Goal: Information Seeking & Learning: Learn about a topic

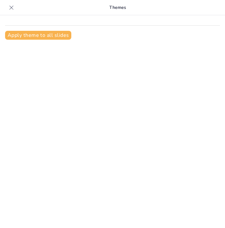
type input "Manejo de Conflictos en la Educación Básica: Estrategias y Enfoques"
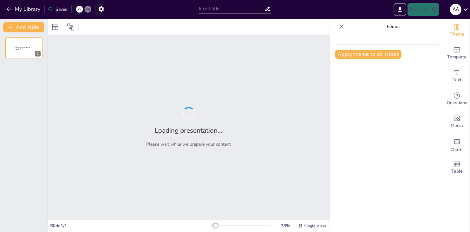
type input "Principios del Buen Trato: Claves para la Convivencia Pacífica"
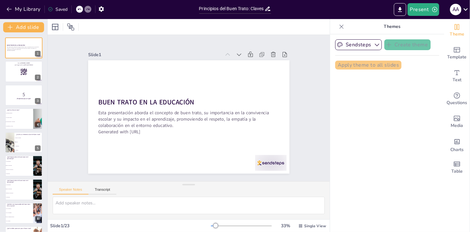
checkbox input "true"
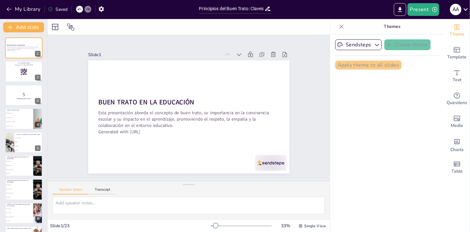
checkbox input "true"
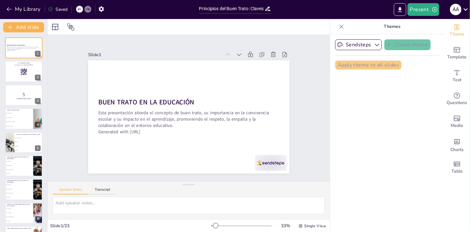
checkbox input "true"
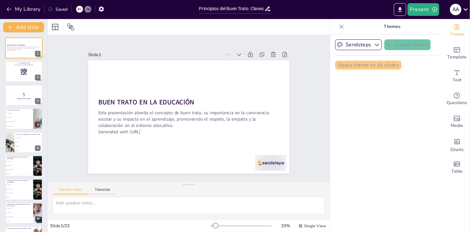
checkbox input "true"
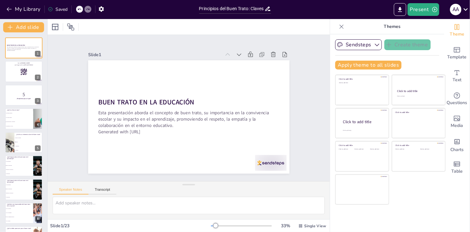
checkbox input "true"
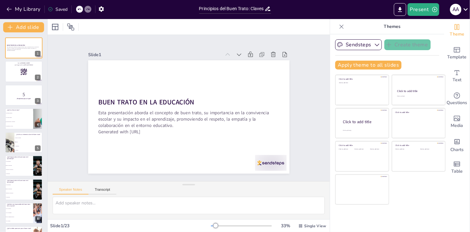
checkbox input "true"
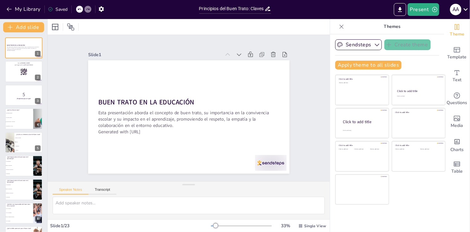
checkbox input "true"
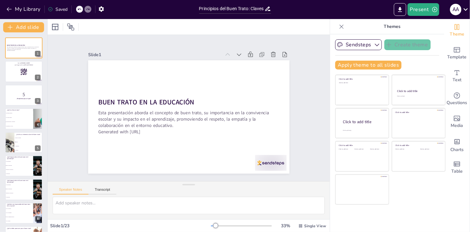
checkbox input "true"
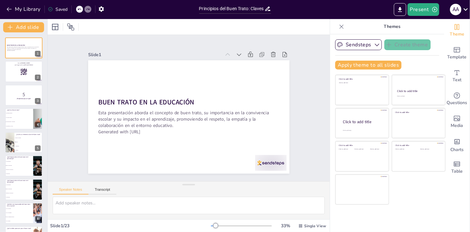
checkbox input "true"
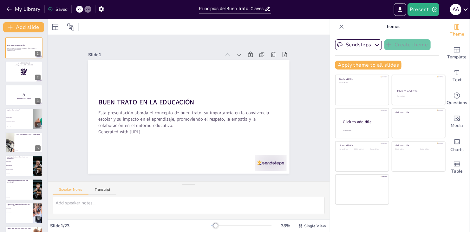
checkbox input "true"
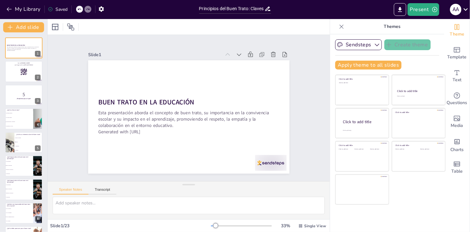
checkbox input "true"
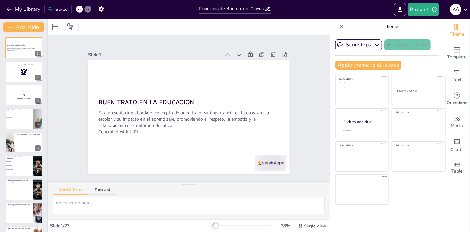
checkbox input "true"
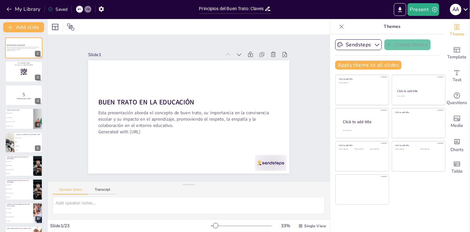
checkbox input "true"
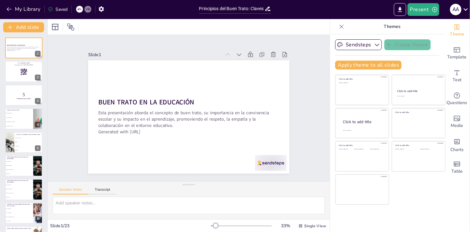
checkbox input "true"
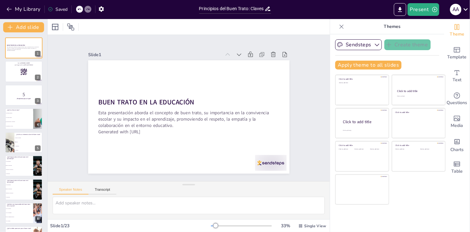
checkbox input "true"
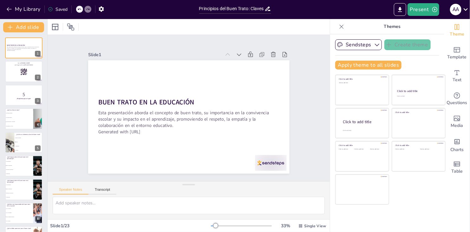
checkbox input "true"
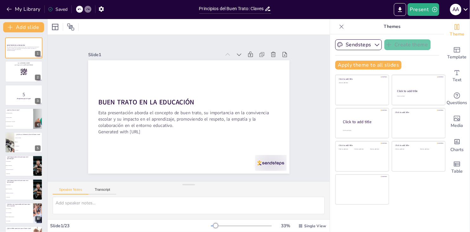
checkbox input "true"
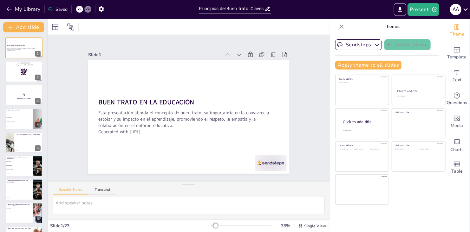
checkbox input "true"
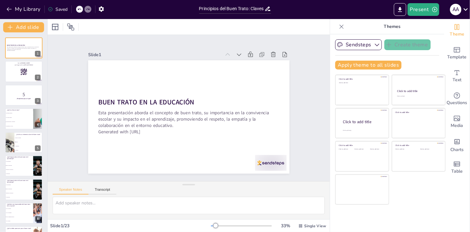
checkbox input "true"
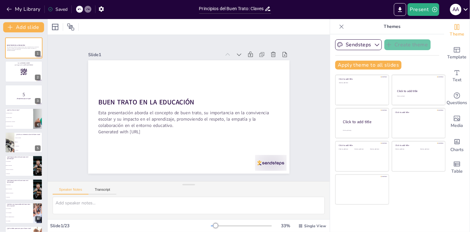
checkbox input "true"
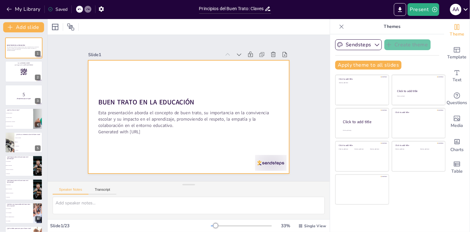
checkbox input "true"
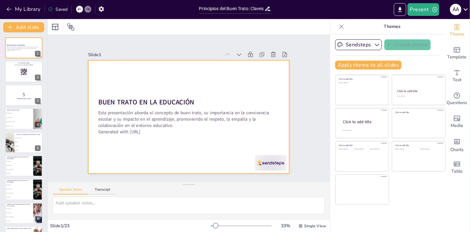
checkbox input "true"
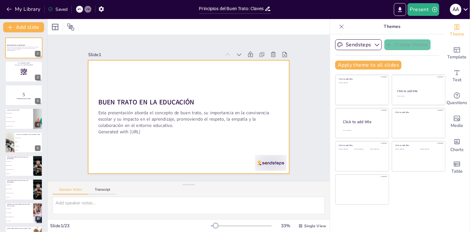
checkbox input "true"
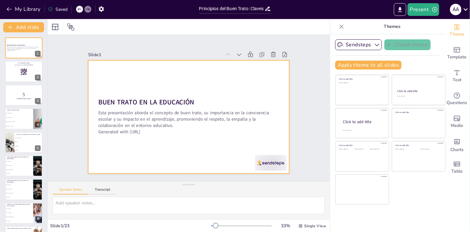
checkbox input "true"
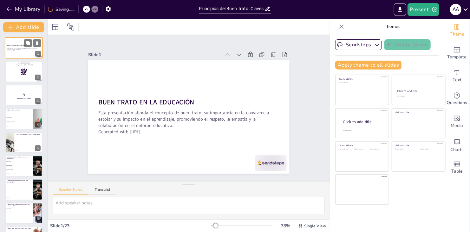
checkbox input "true"
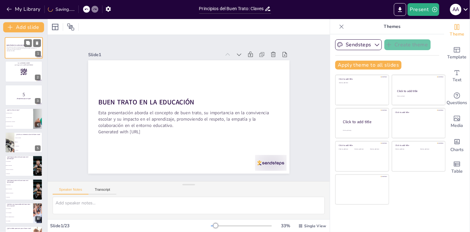
checkbox input "true"
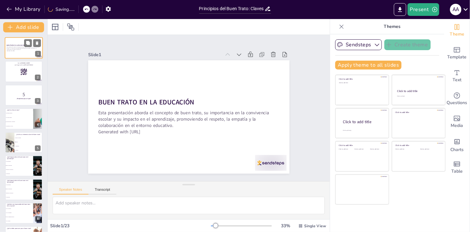
checkbox input "true"
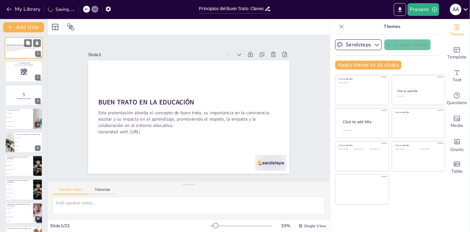
checkbox input "true"
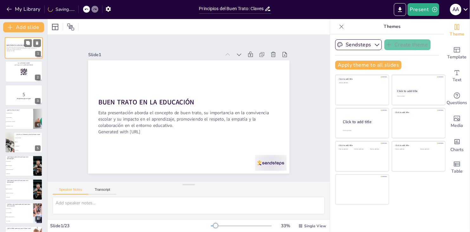
checkbox input "true"
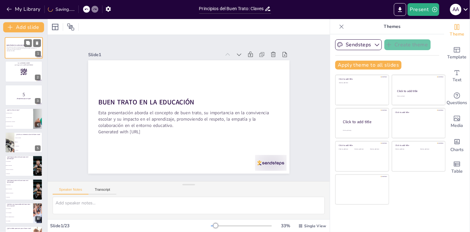
checkbox input "true"
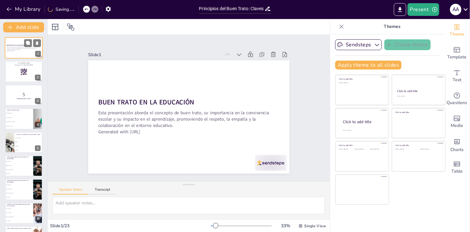
checkbox input "true"
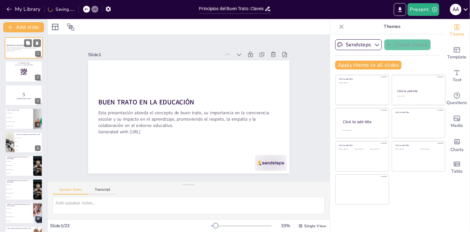
checkbox input "true"
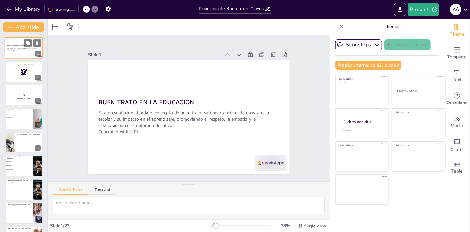
checkbox input "true"
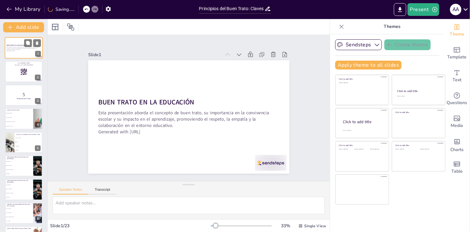
checkbox input "true"
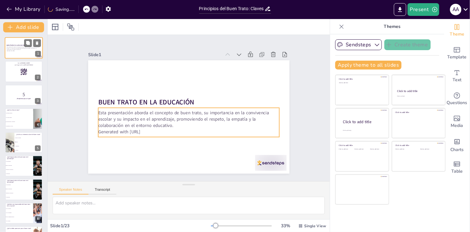
click at [19, 50] on p "Esta presentación aborda el concepto de buen trato, su importancia en la conviv…" at bounding box center [24, 48] width 34 height 3
checkbox input "true"
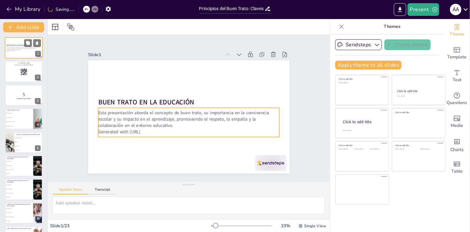
checkbox input "true"
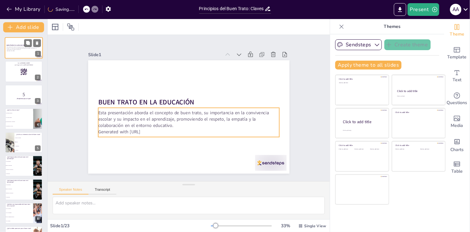
checkbox input "true"
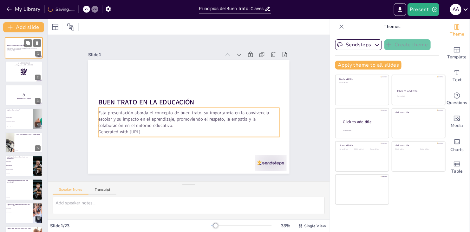
checkbox input "true"
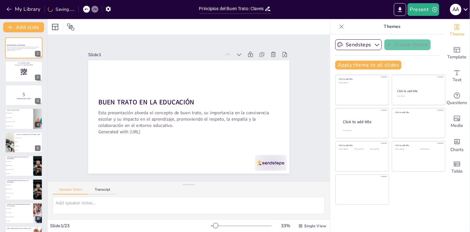
checkbox input "true"
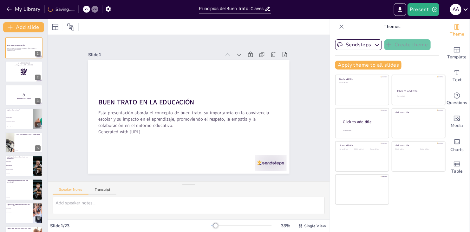
checkbox input "true"
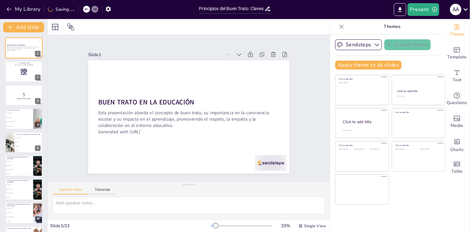
checkbox input "true"
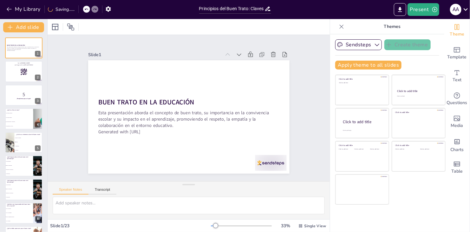
checkbox input "true"
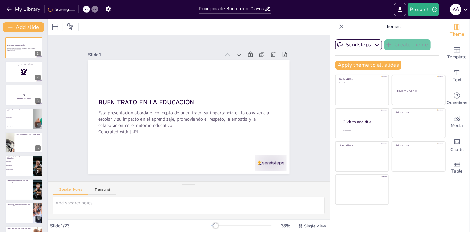
checkbox input "true"
click at [339, 25] on icon at bounding box center [342, 26] width 6 height 6
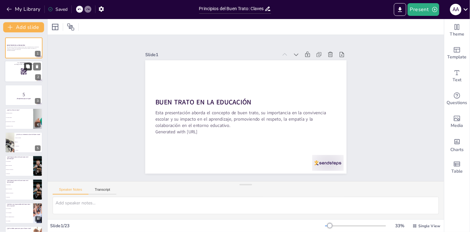
click at [25, 69] on button at bounding box center [28, 67] width 8 height 8
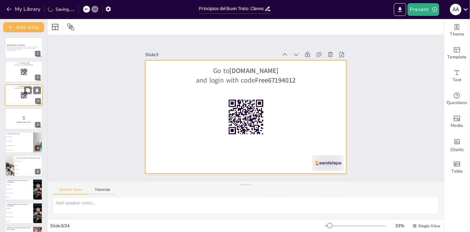
click at [14, 96] on div at bounding box center [24, 95] width 38 height 22
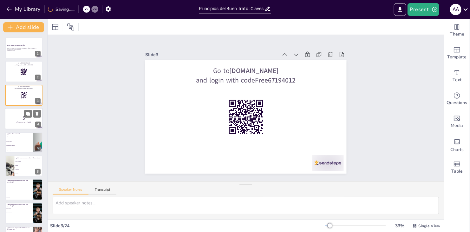
click at [22, 115] on p "5" at bounding box center [24, 118] width 34 height 7
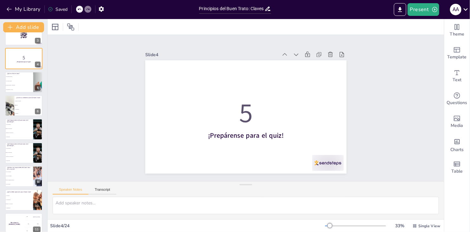
scroll to position [63, 0]
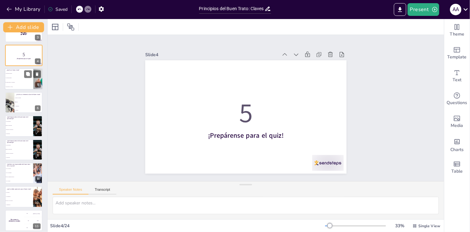
click at [19, 81] on li "Un respeto mutuo y convivencia" at bounding box center [19, 82] width 29 height 4
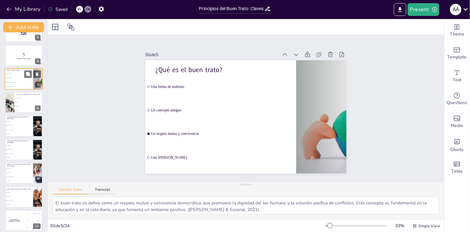
scroll to position [10, 0]
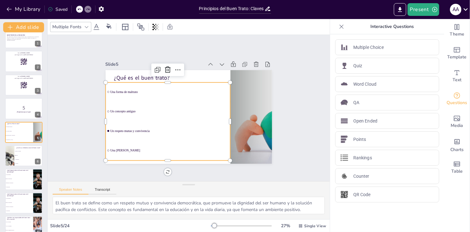
click at [212, 84] on li "Una forma de maltrato" at bounding box center [170, 90] width 126 height 32
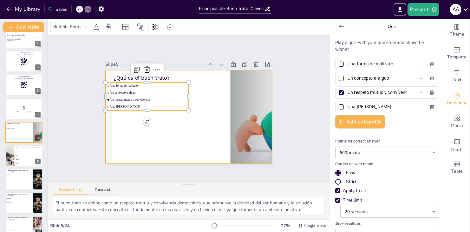
click at [198, 91] on div at bounding box center [187, 117] width 182 height 126
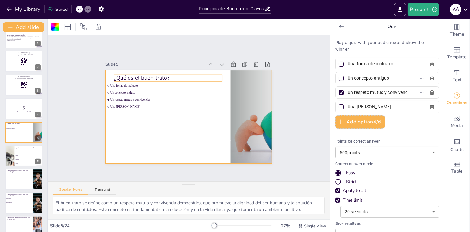
click at [121, 76] on p "¿Qué es el buen trato?" at bounding box center [175, 74] width 108 height 30
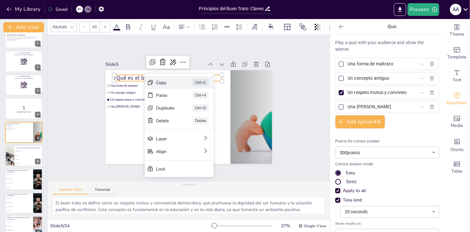
click at [191, 111] on div "Copy Ctrl+C" at bounding box center [226, 121] width 70 height 20
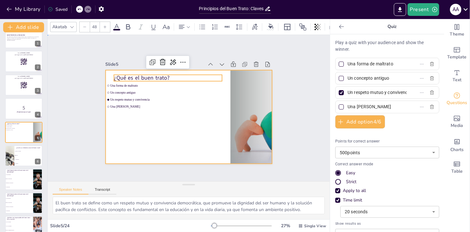
click at [173, 117] on div at bounding box center [189, 117] width 167 height 94
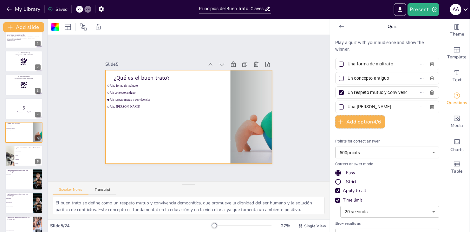
click at [185, 122] on div at bounding box center [187, 117] width 182 height 126
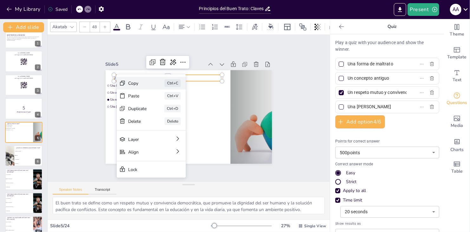
click at [176, 115] on div "Copy" at bounding box center [185, 118] width 19 height 6
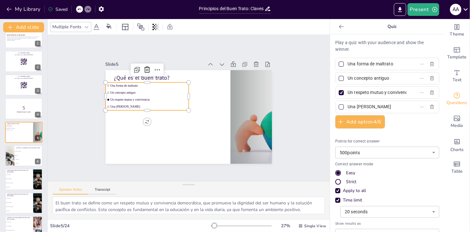
click at [122, 86] on li "Una forma de maltrato" at bounding box center [160, 71] width 79 height 40
click at [119, 82] on span "Una forma de maltrato" at bounding box center [151, 81] width 77 height 11
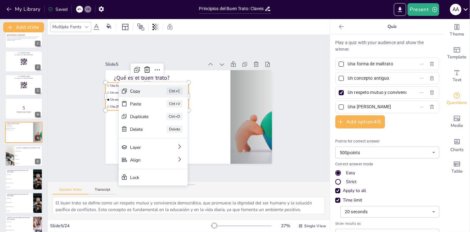
click at [172, 119] on div "Copy" at bounding box center [182, 124] width 20 height 11
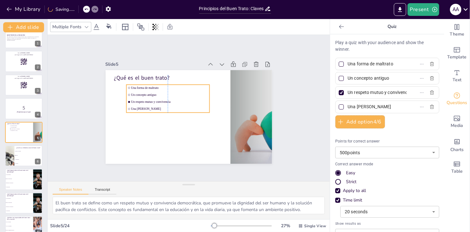
drag, startPoint x: 132, startPoint y: 82, endPoint x: 149, endPoint y: 86, distance: 17.9
click at [149, 79] on div "¿Qué es el buen trato? Una forma de maltrato Un concepto antiguo Un respeto mut…" at bounding box center [193, 70] width 166 height 17
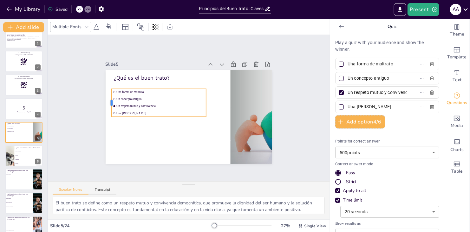
drag, startPoint x: 118, startPoint y: 102, endPoint x: 106, endPoint y: 102, distance: 11.5
click at [106, 101] on div at bounding box center [111, 86] width 11 height 29
click at [143, 91] on span "Una forma de maltrato" at bounding box center [160, 91] width 89 height 3
click at [141, 88] on li "Una forma de maltrato" at bounding box center [159, 85] width 83 height 23
click at [140, 88] on li "Una forma de maltrato" at bounding box center [156, 84] width 83 height 23
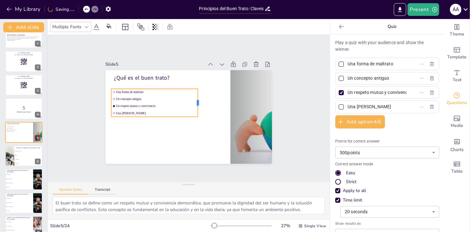
drag, startPoint x: 191, startPoint y: 100, endPoint x: 194, endPoint y: 101, distance: 3.7
click at [196, 101] on div at bounding box center [201, 105] width 11 height 29
click at [118, 85] on div at bounding box center [157, 83] width 87 height 14
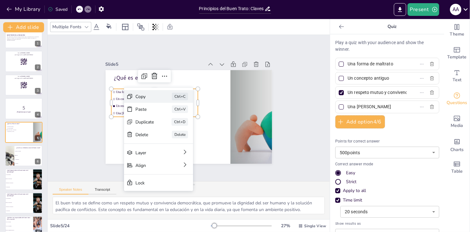
click at [180, 128] on div "Copy" at bounding box center [189, 132] width 19 height 8
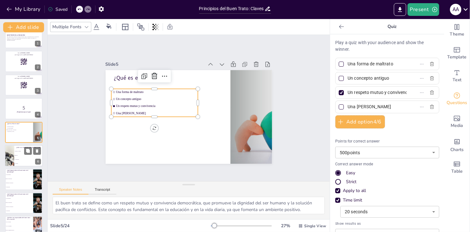
click at [23, 158] on li "Competencia" at bounding box center [28, 159] width 29 height 4
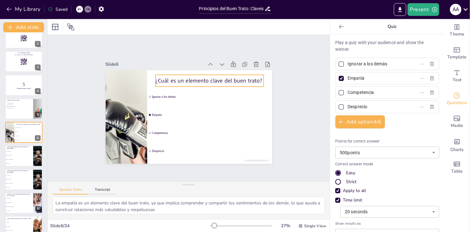
click at [176, 77] on p "¿Cuál es un elemento clave del buen trato?" at bounding box center [215, 85] width 108 height 30
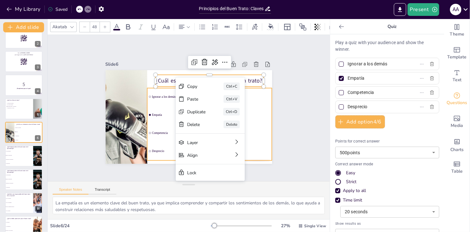
click at [168, 106] on ul "Ignorar a los demás Empatía Competencia Desprecio" at bounding box center [208, 126] width 132 height 85
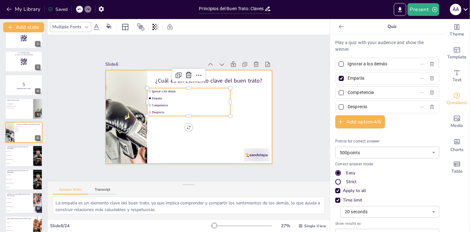
click at [237, 111] on div at bounding box center [187, 117] width 175 height 111
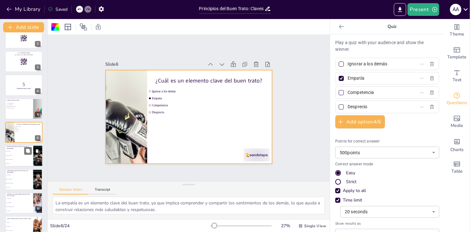
click at [17, 157] on li "Mejora la autoestima" at bounding box center [19, 156] width 29 height 4
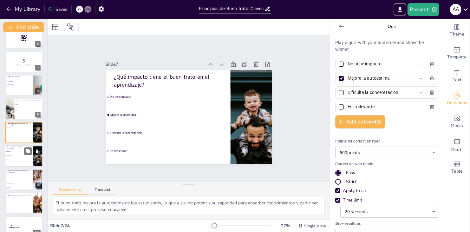
click at [13, 158] on li "Dificulta la concentración" at bounding box center [19, 160] width 29 height 4
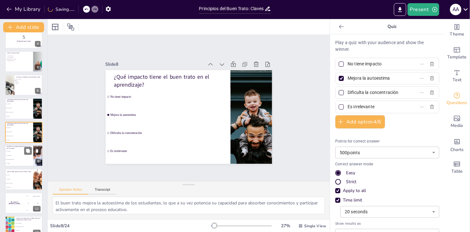
click at [18, 157] on li "Toda la comunidad educativa" at bounding box center [19, 159] width 29 height 4
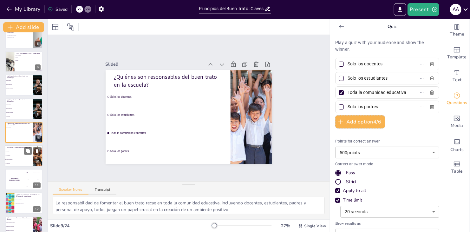
click at [15, 158] on li "La paz y la no violencia" at bounding box center [19, 160] width 29 height 4
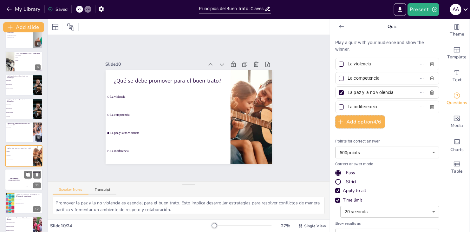
scroll to position [128, 0]
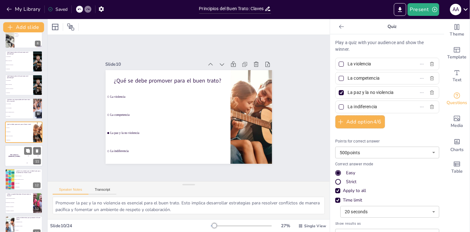
click at [19, 160] on div "The winner is [PERSON_NAME]" at bounding box center [14, 156] width 19 height 22
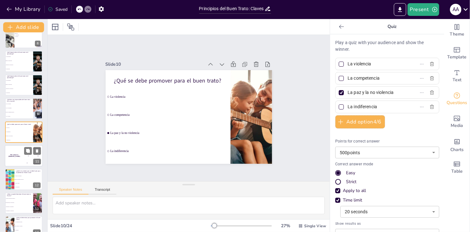
scroll to position [152, 0]
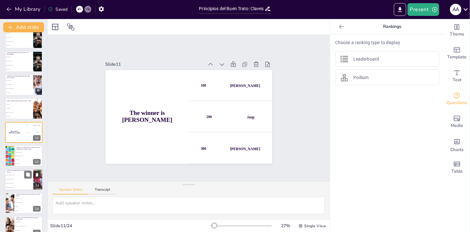
click at [19, 180] on li "Promoviendo la colaboración" at bounding box center [19, 179] width 29 height 4
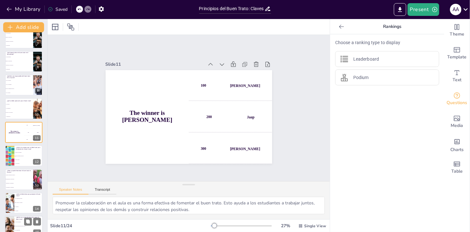
scroll to position [199, 0]
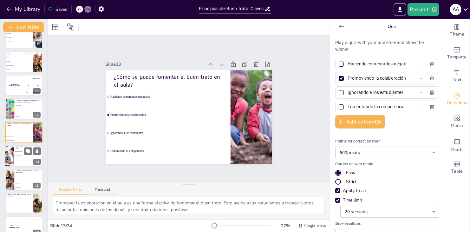
click at [18, 155] on span "La violencia y el maltrato" at bounding box center [28, 155] width 27 height 1
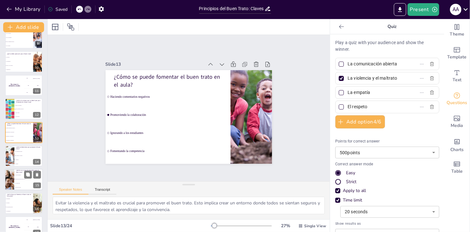
scroll to position [222, 0]
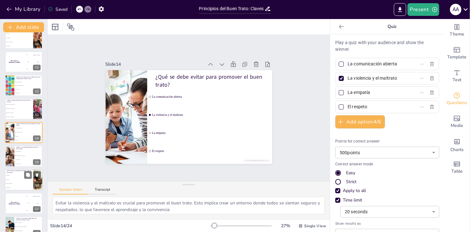
click at [18, 157] on li "Una iniciativa para promover la paz" at bounding box center [29, 156] width 28 height 4
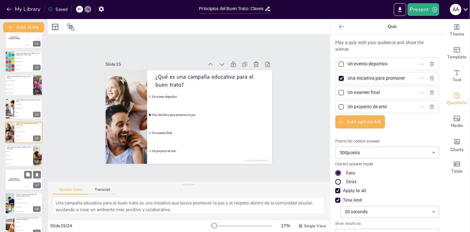
click at [17, 158] on li "La convivencia pacífica" at bounding box center [19, 160] width 28 height 4
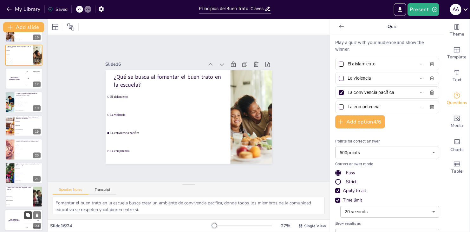
scroll to position [343, 0]
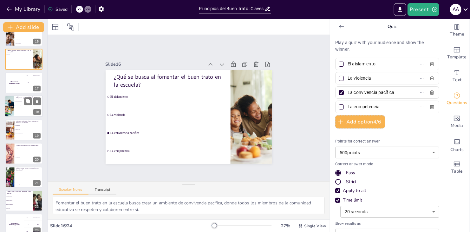
click at [18, 108] on li "Un proyecto sin objetivos" at bounding box center [28, 110] width 29 height 4
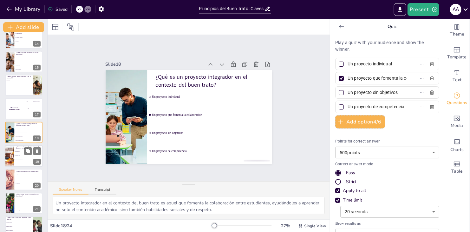
click at [18, 157] on li "Fomenta el estrés" at bounding box center [28, 156] width 29 height 4
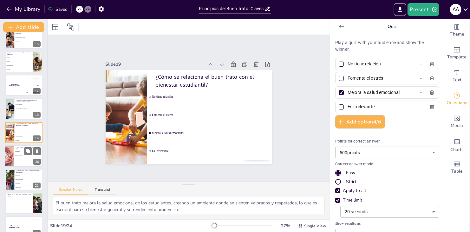
click at [19, 155] on span "El respeto y la dignidad" at bounding box center [28, 155] width 27 height 1
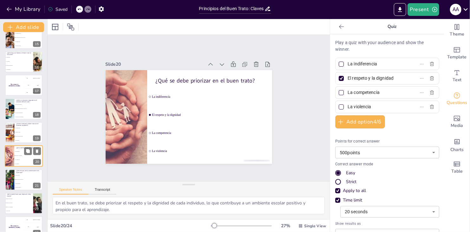
scroll to position [364, 0]
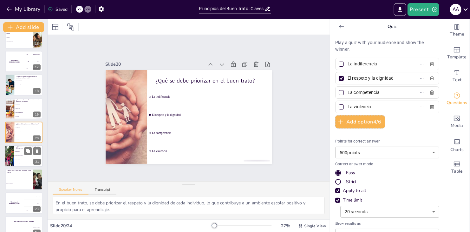
click at [19, 154] on li "Establecer diálogos abiertos" at bounding box center [28, 156] width 29 height 4
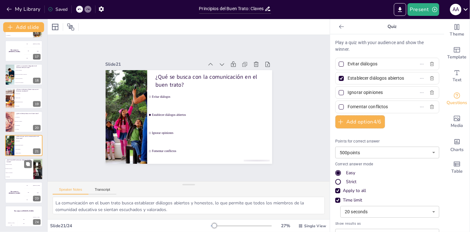
click at [14, 171] on li "Ignorar a los estudiantes" at bounding box center [19, 173] width 29 height 4
